Goal: Task Accomplishment & Management: Manage account settings

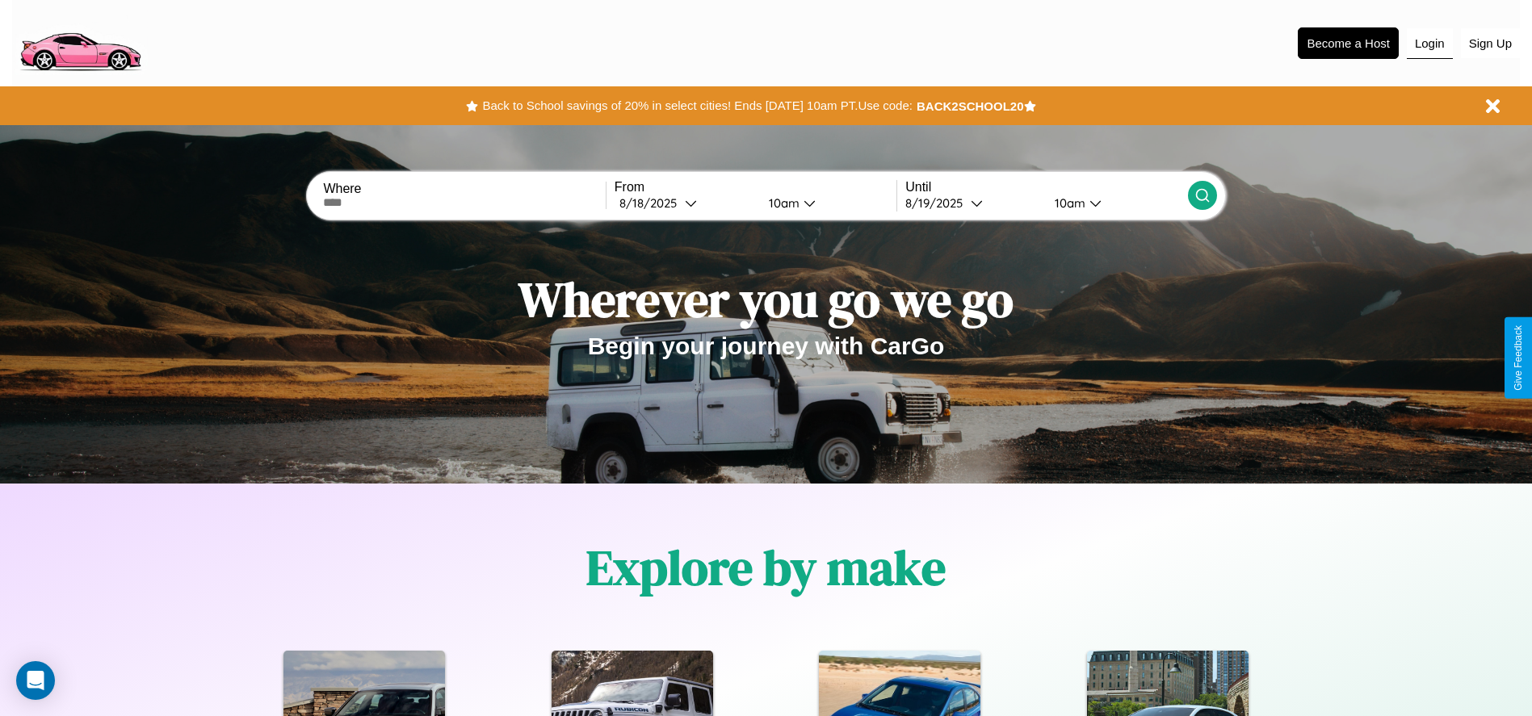
click at [1430, 43] on button "Login" at bounding box center [1430, 43] width 46 height 31
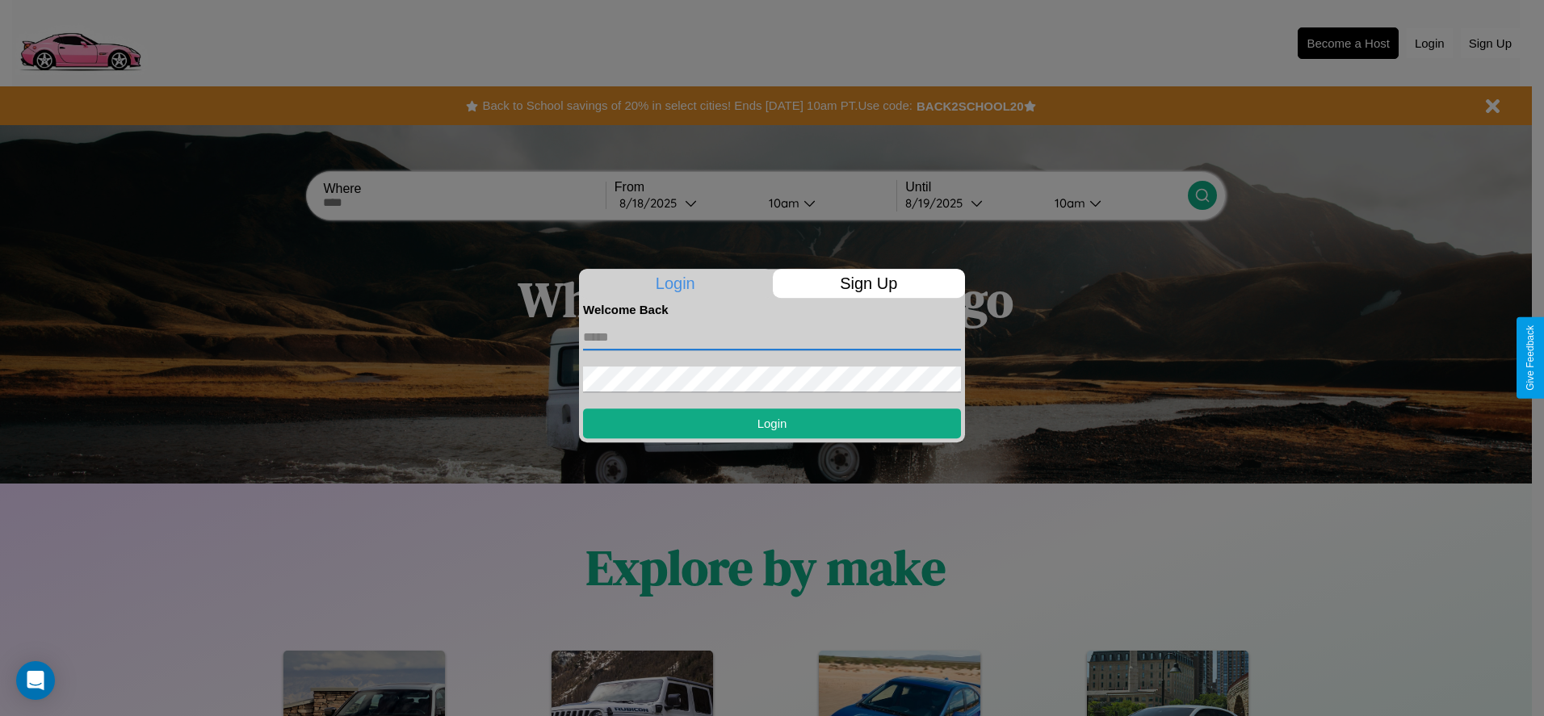
click at [772, 337] on input "text" at bounding box center [772, 338] width 378 height 26
type input "**********"
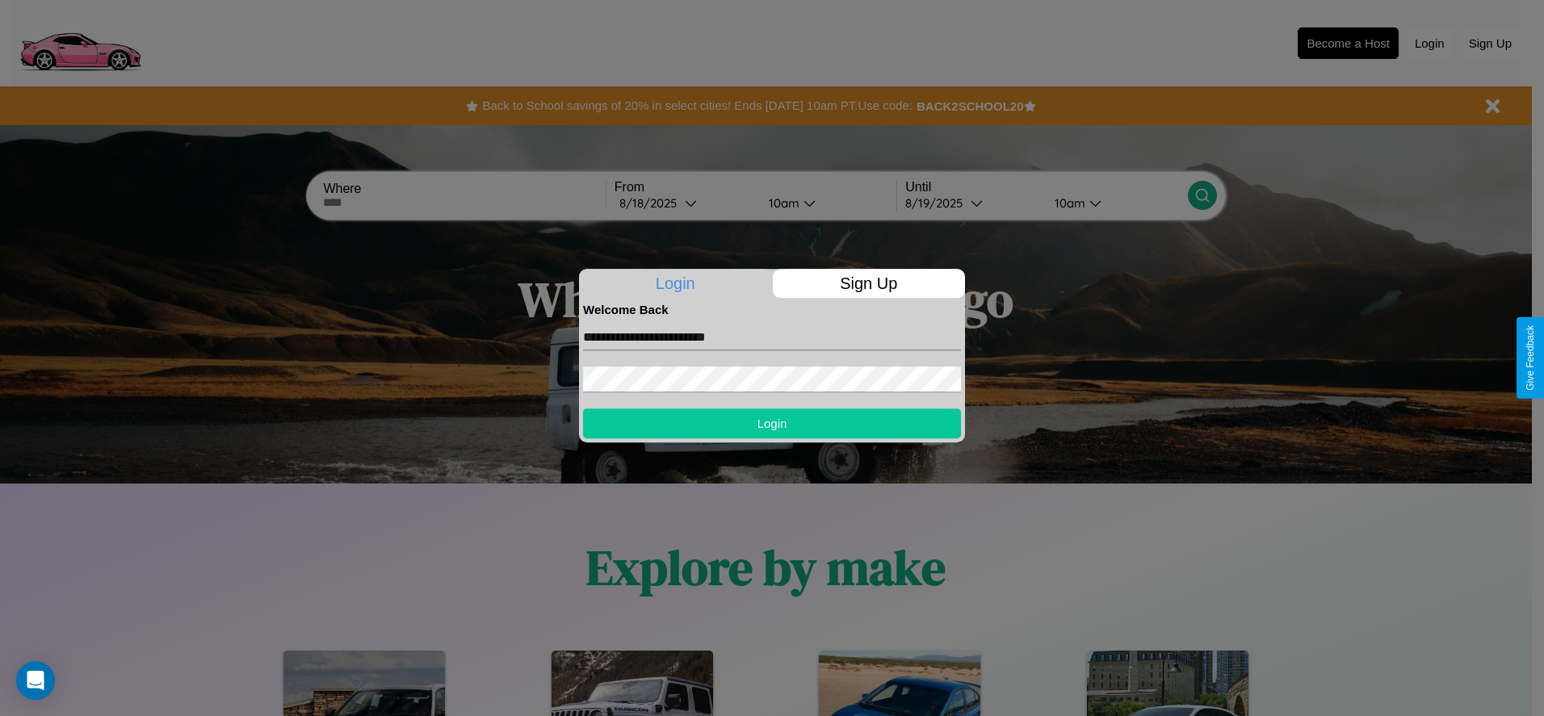
click at [772, 423] on button "Login" at bounding box center [772, 424] width 378 height 30
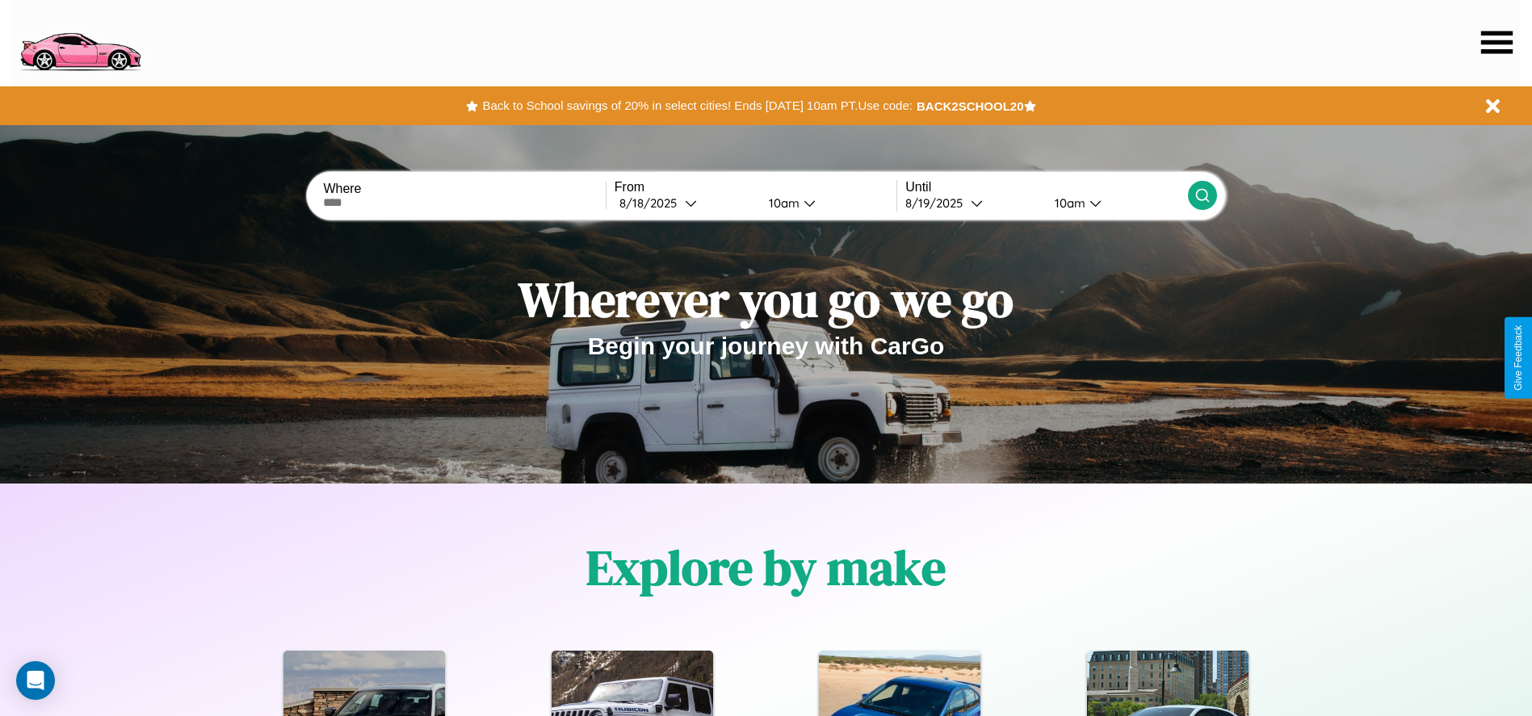
click at [1497, 42] on icon at bounding box center [1497, 42] width 32 height 23
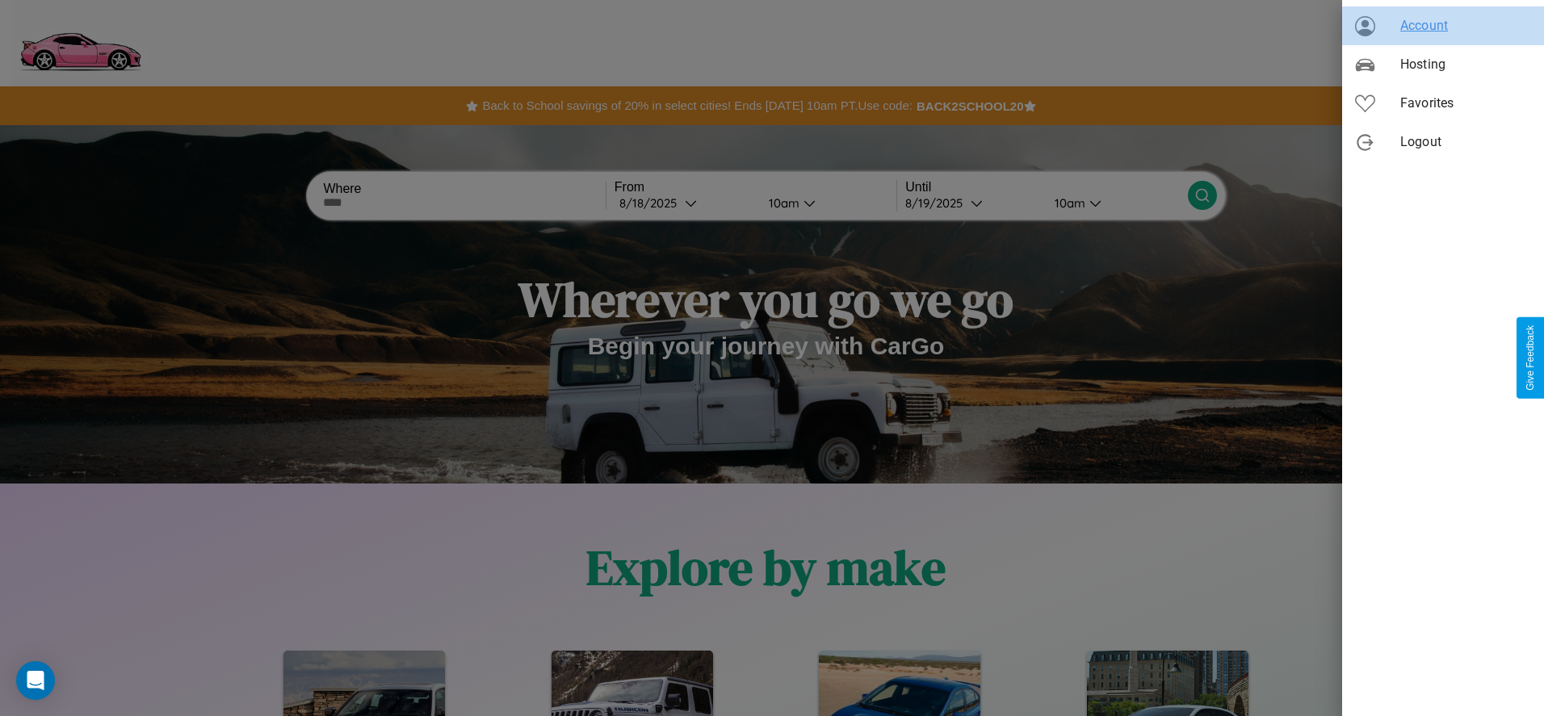
click at [1443, 26] on span "Account" at bounding box center [1466, 25] width 131 height 19
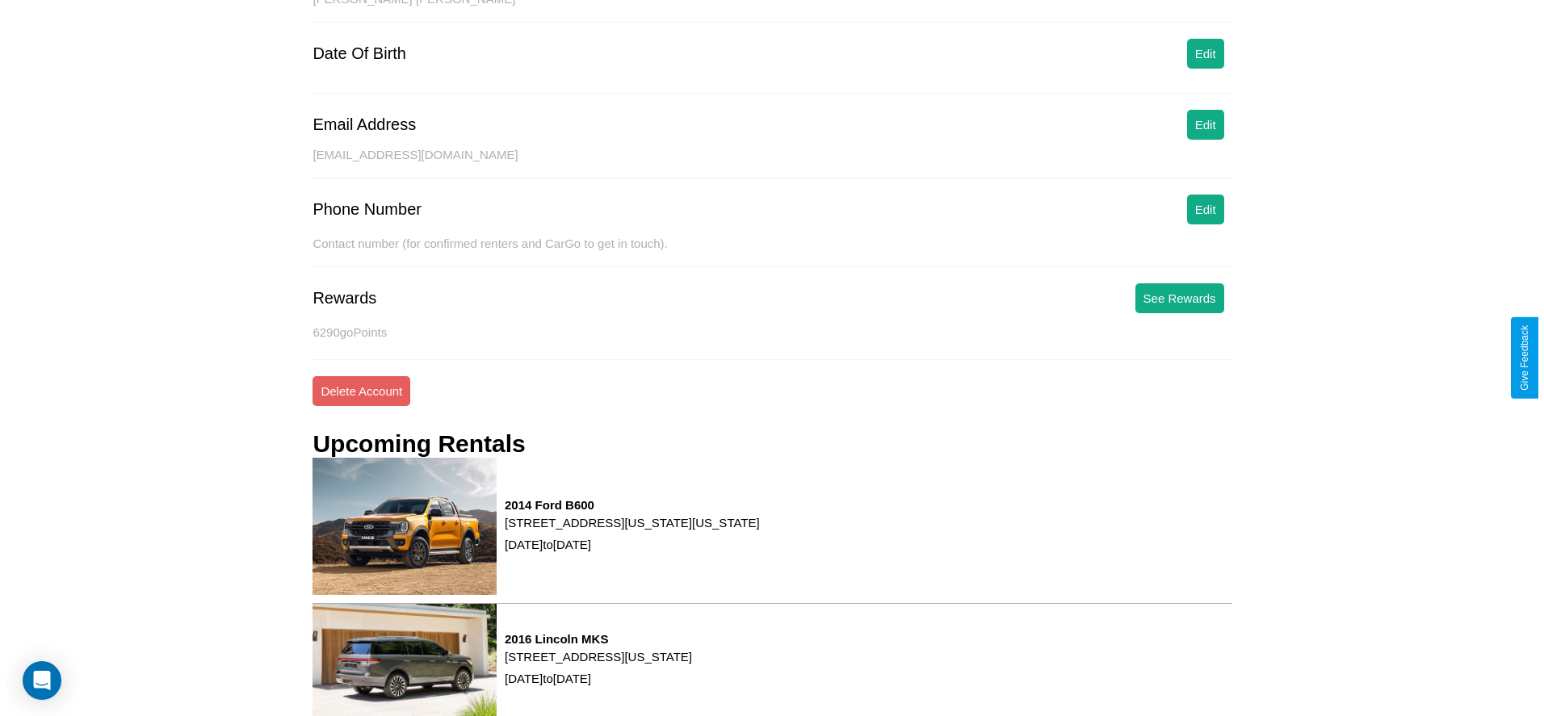
scroll to position [218, 0]
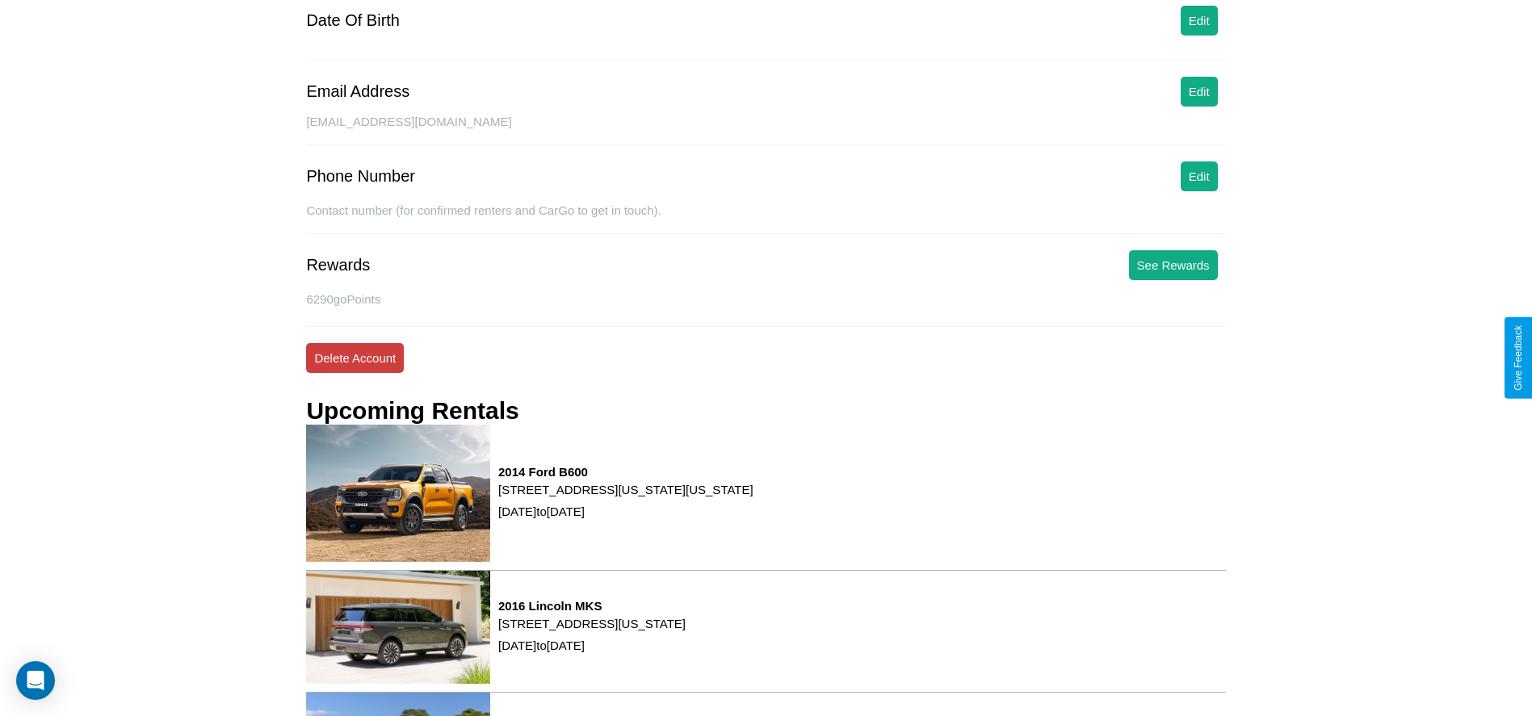
click at [355, 358] on button "Delete Account" at bounding box center [355, 358] width 98 height 30
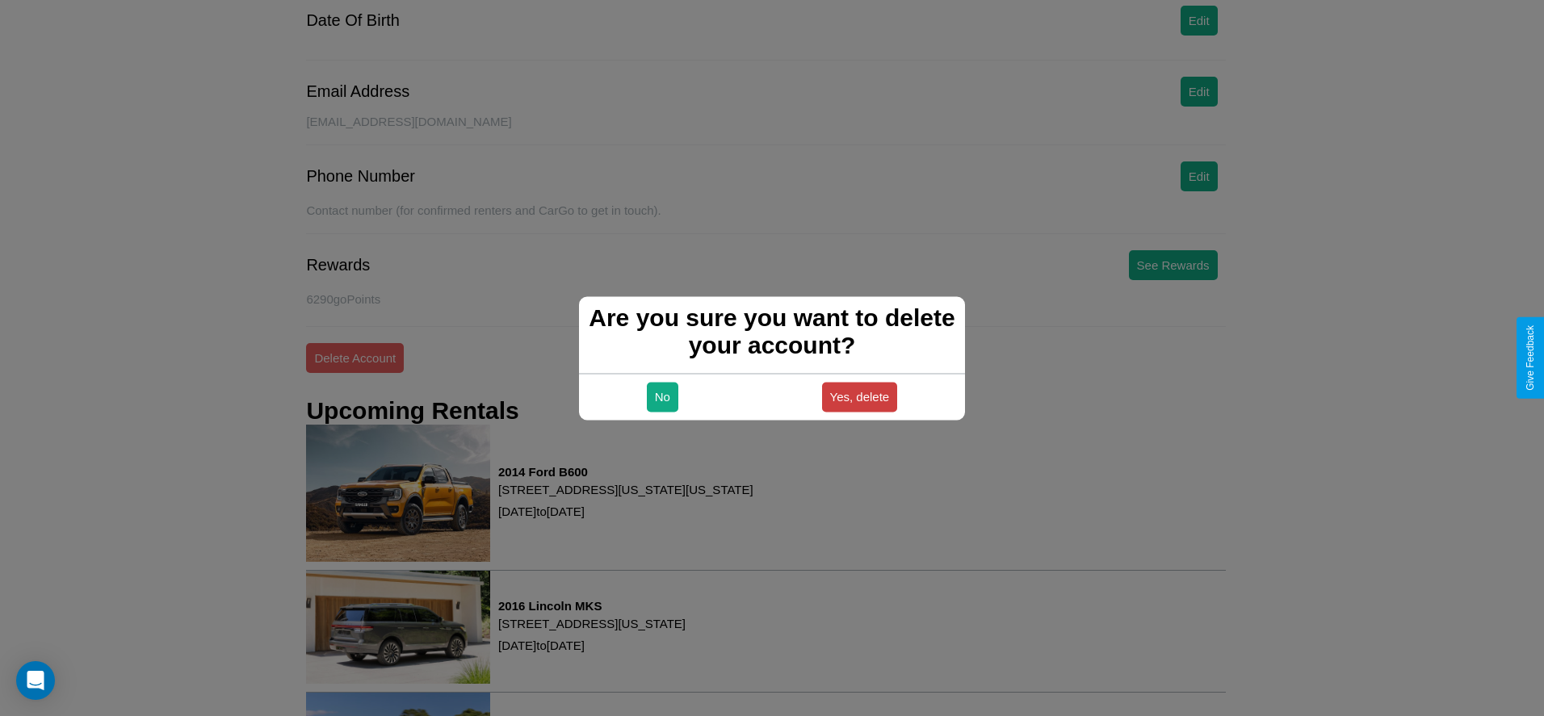
click at [859, 397] on button "Yes, delete" at bounding box center [860, 397] width 76 height 30
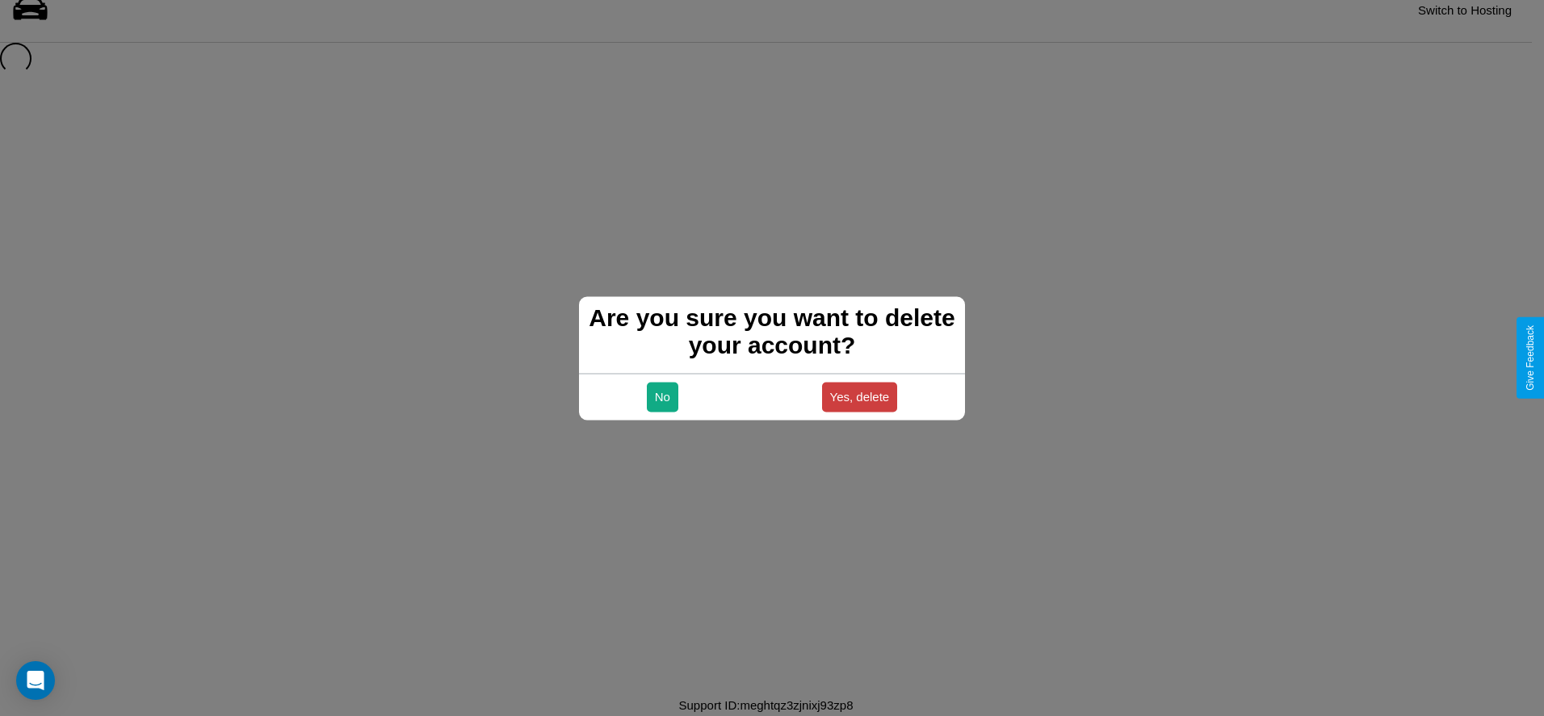
scroll to position [22, 0]
